Goal: Task Accomplishment & Management: Use online tool/utility

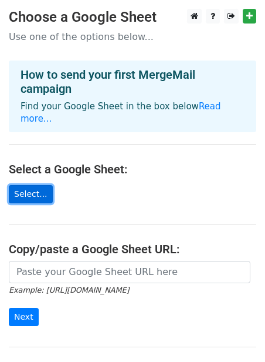
click at [36, 185] on link "Select..." at bounding box center [31, 194] width 44 height 18
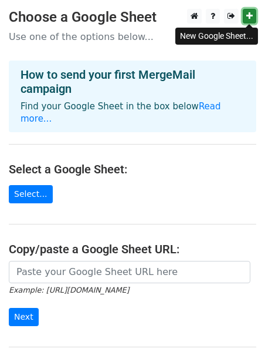
click at [251, 18] on icon at bounding box center [250, 16] width 6 height 8
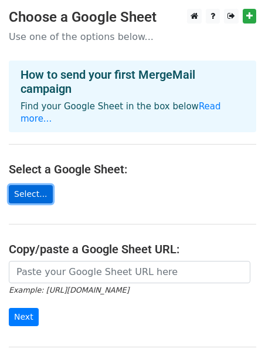
click at [34, 185] on link "Select..." at bounding box center [31, 194] width 44 height 18
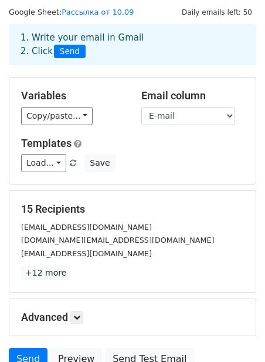
scroll to position [32, 0]
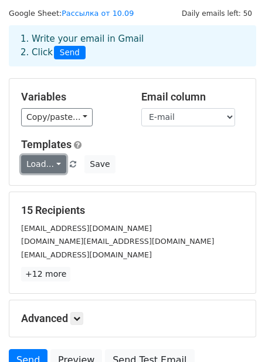
click at [47, 164] on link "Load..." at bounding box center [43, 164] width 45 height 18
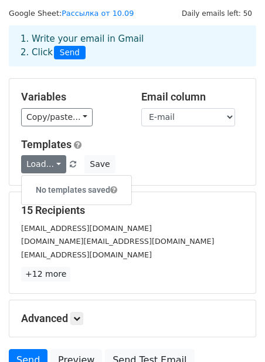
click at [146, 155] on div "Load... No templates saved Save" at bounding box center [132, 164] width 241 height 18
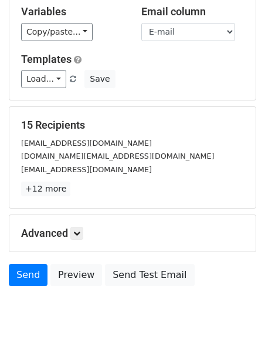
scroll to position [118, 0]
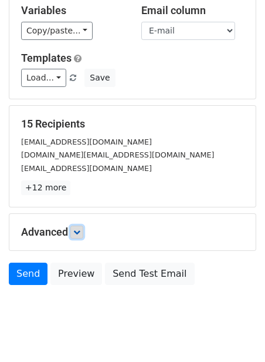
click at [73, 231] on link at bounding box center [76, 231] width 13 height 13
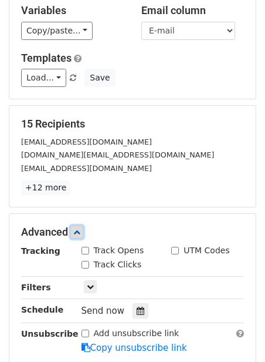
click at [77, 230] on icon at bounding box center [76, 231] width 7 height 7
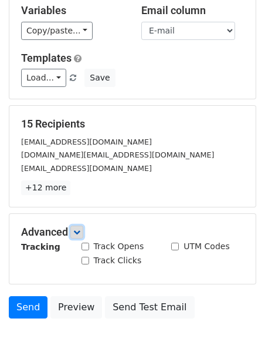
click at [77, 230] on icon at bounding box center [76, 231] width 7 height 7
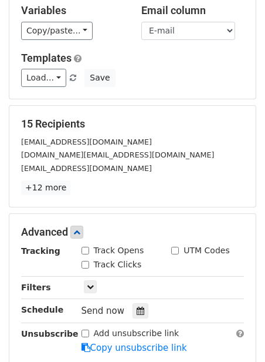
click at [85, 246] on div "Track Opens" at bounding box center [113, 250] width 63 height 12
click at [86, 262] on input "Track Clicks" at bounding box center [86, 265] width 8 height 8
checkbox input "true"
click at [86, 251] on input "Track Opens" at bounding box center [86, 251] width 8 height 8
checkbox input "true"
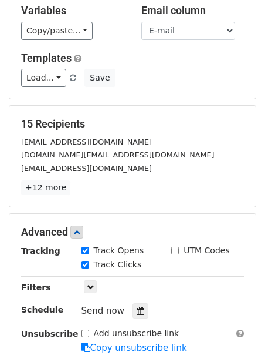
click at [176, 248] on input "UTM Codes" at bounding box center [175, 251] width 8 height 8
checkbox input "true"
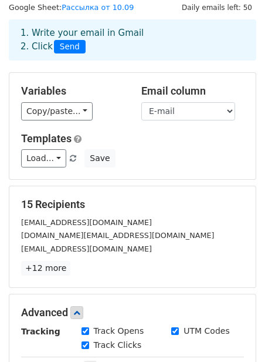
scroll to position [35, 0]
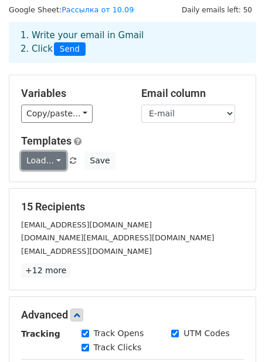
click at [50, 162] on link "Load..." at bounding box center [43, 160] width 45 height 18
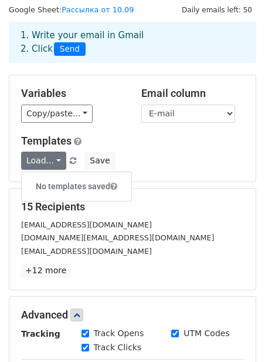
click at [139, 172] on div "Variables Copy/paste... {{Компания}} {{E-mail}} Email column Компания E-mail Te…" at bounding box center [132, 128] width 247 height 106
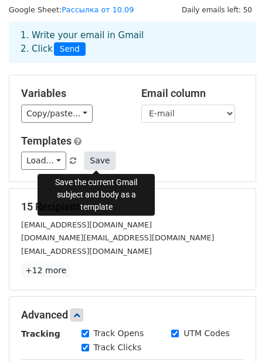
click at [95, 166] on button "Save" at bounding box center [100, 160] width 31 height 18
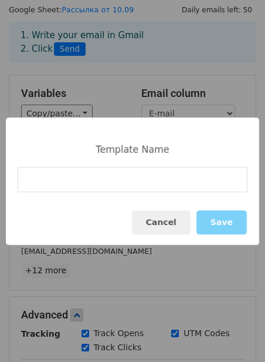
click at [89, 177] on input at bounding box center [133, 179] width 230 height 25
type input "Ы"
type input "SILLAN"
click at [225, 229] on button "Save" at bounding box center [222, 222] width 50 height 24
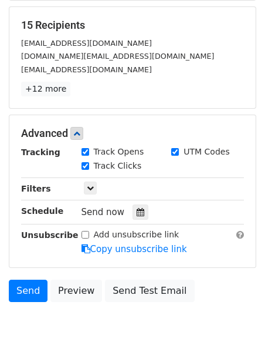
scroll to position [223, 0]
